Goal: Check status: Check status

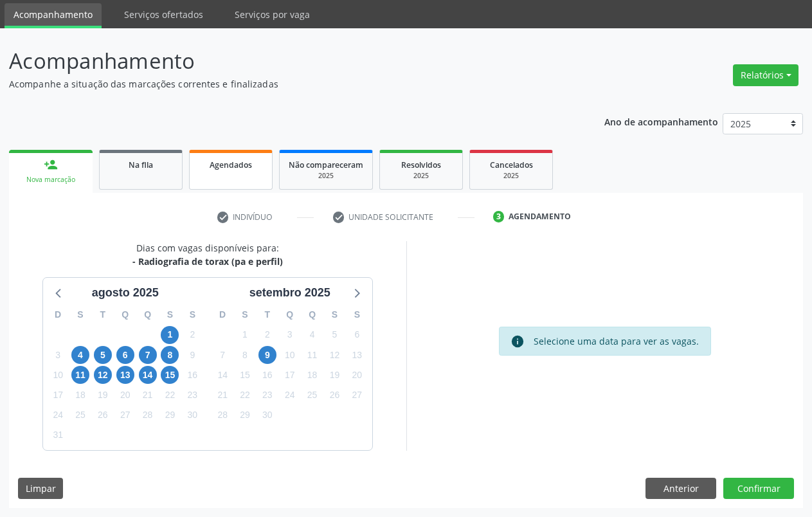
scroll to position [42, 0]
click at [233, 165] on span "Agendados" at bounding box center [231, 164] width 42 height 11
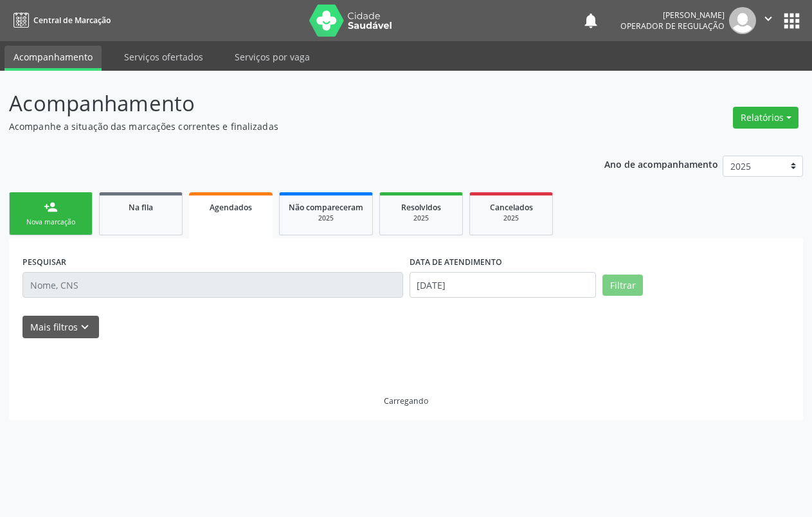
scroll to position [0, 0]
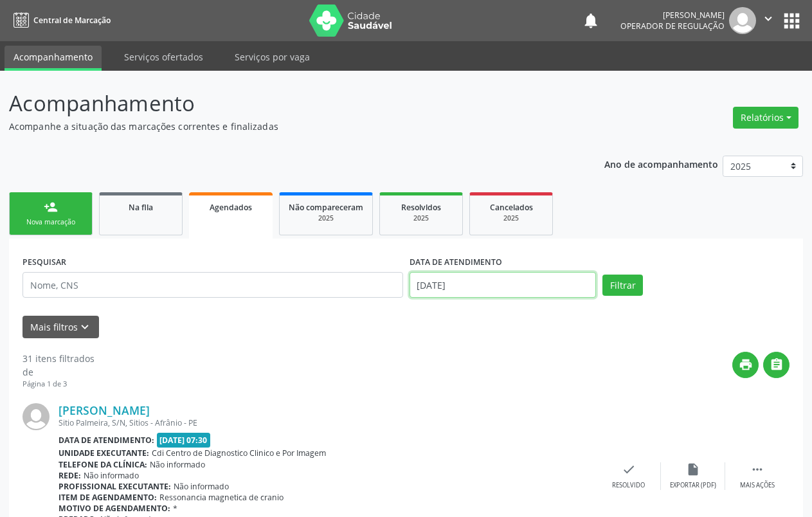
click at [489, 285] on input "[DATE]" at bounding box center [503, 285] width 187 height 26
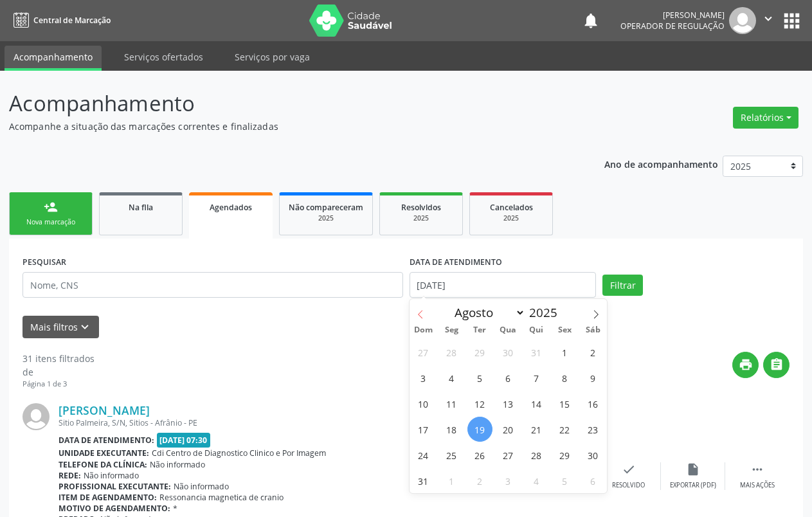
click at [419, 312] on icon at bounding box center [420, 314] width 9 height 9
select select "6"
click at [473, 353] on span "1" at bounding box center [480, 352] width 25 height 25
type input "[DATE]"
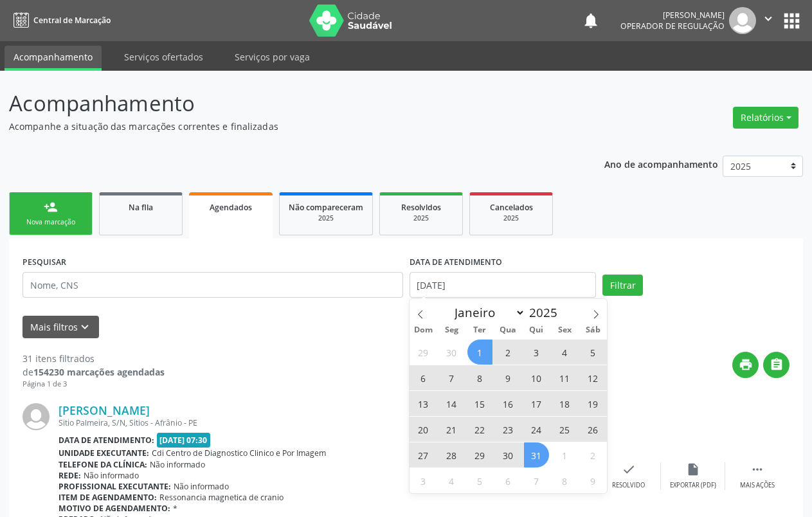
click at [540, 460] on span "31" at bounding box center [536, 454] width 25 height 25
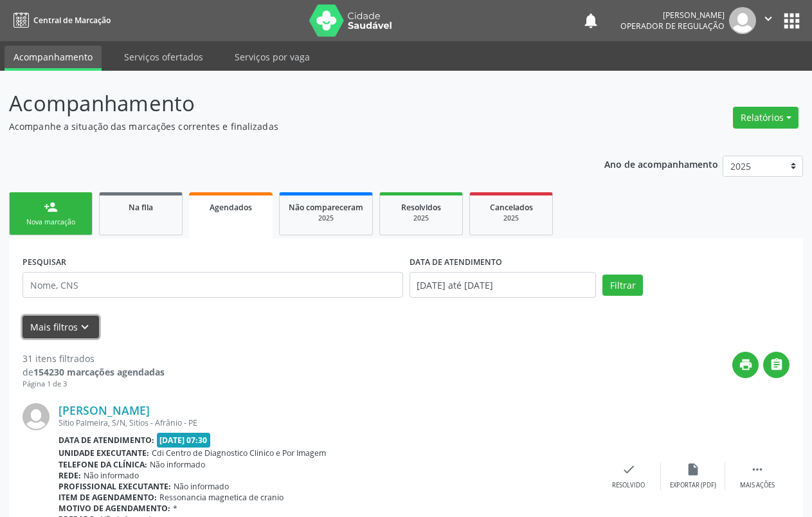
click at [45, 331] on button "Mais filtros keyboard_arrow_down" at bounding box center [61, 327] width 77 height 23
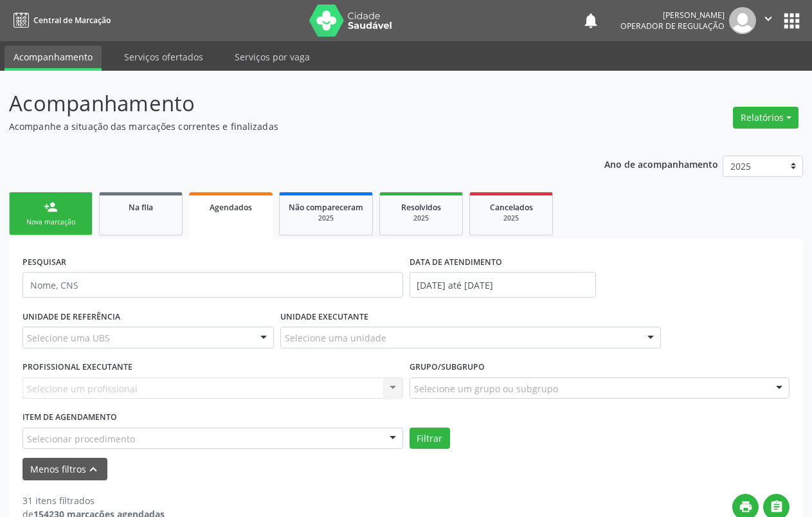
click at [196, 440] on div "Selecionar procedimento" at bounding box center [213, 439] width 381 height 22
type input "r"
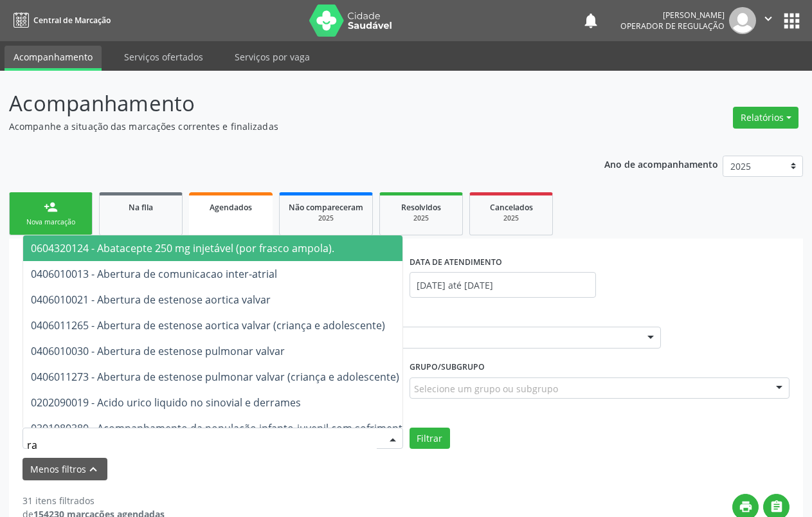
type input "r"
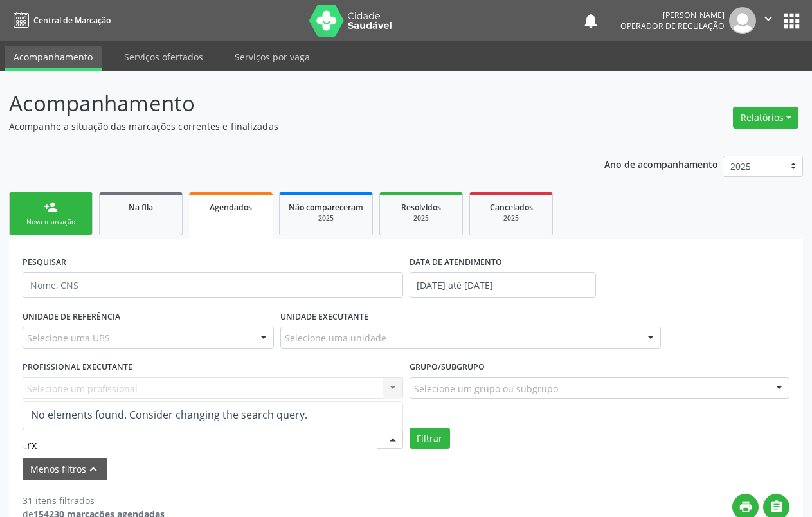
type input "r"
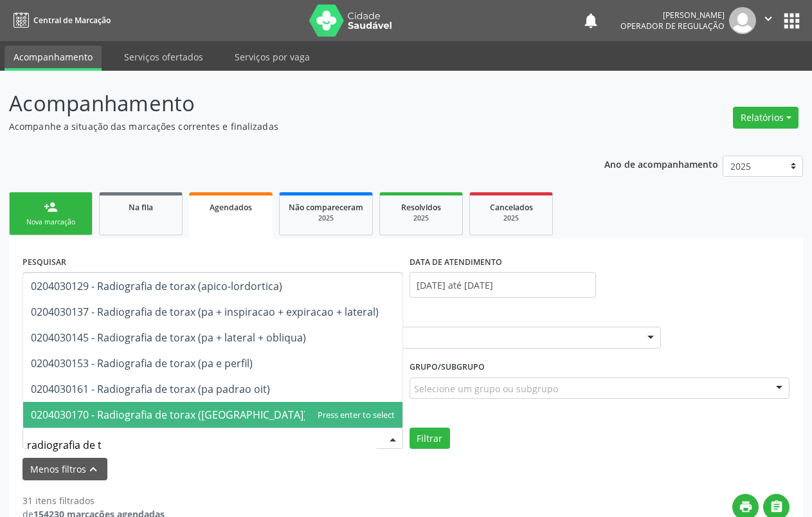
type input "radiografia de to"
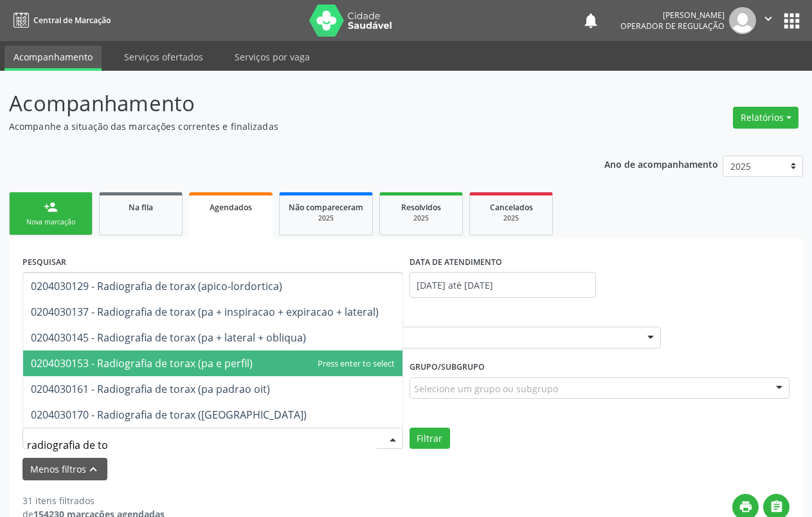
click at [173, 361] on span "0204030153 - Radiografia de torax (pa e perfil)" at bounding box center [142, 363] width 222 height 14
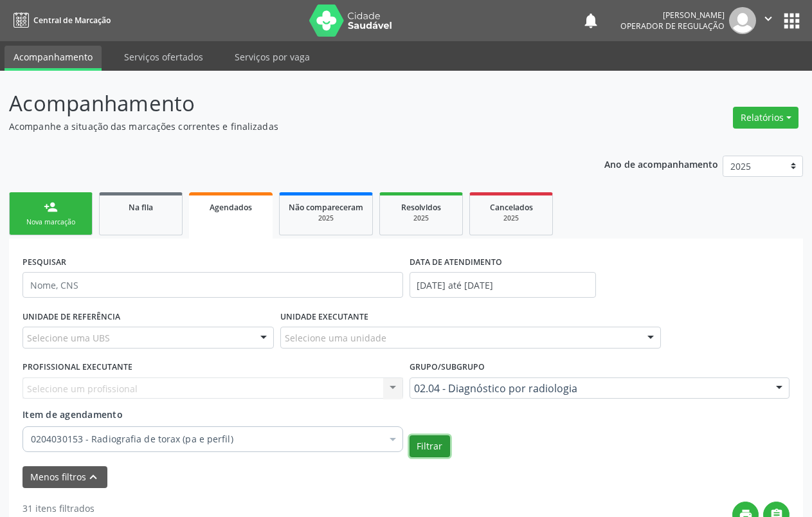
click at [422, 452] on button "Filtrar" at bounding box center [430, 446] width 41 height 22
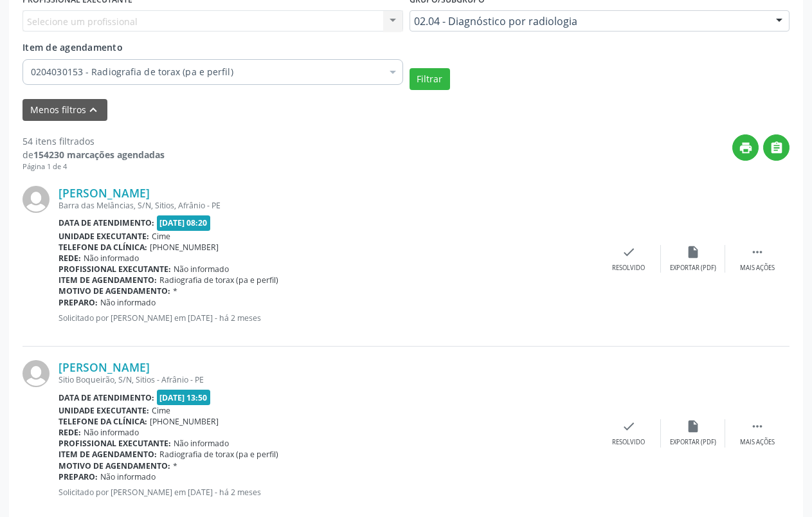
scroll to position [363, 0]
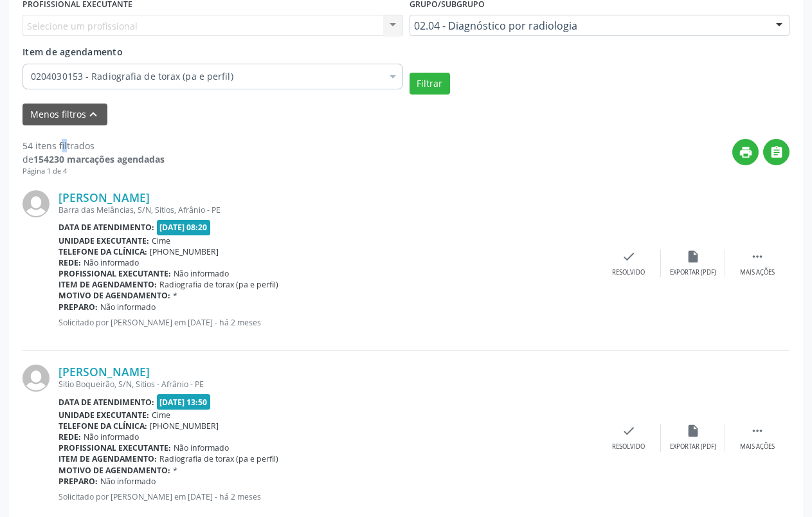
drag, startPoint x: 32, startPoint y: 145, endPoint x: 18, endPoint y: 143, distance: 13.7
